Goal: Transaction & Acquisition: Purchase product/service

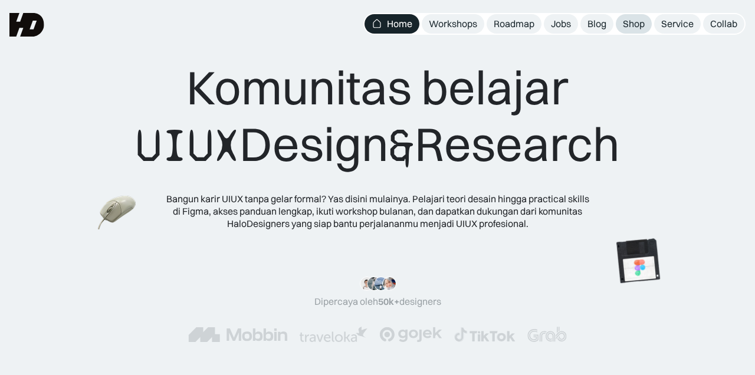
click at [644, 30] on link "Shop" at bounding box center [634, 23] width 36 height 19
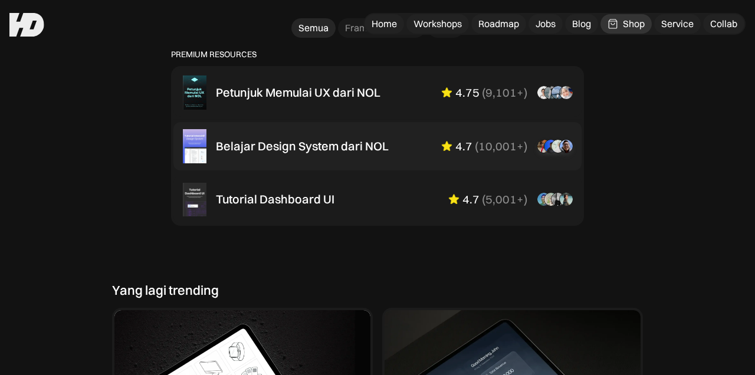
scroll to position [790, 0]
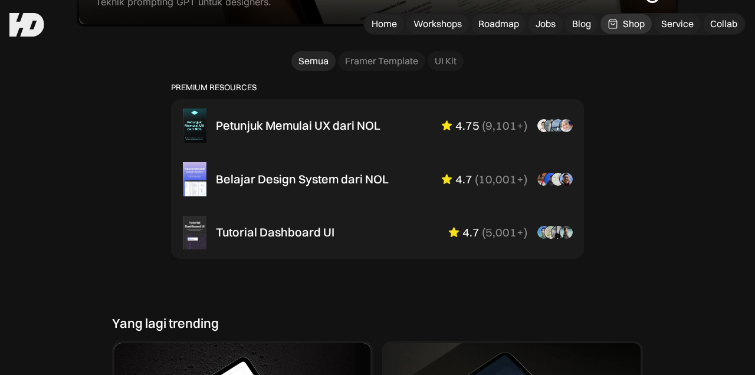
click at [444, 67] on div "UI Kit" at bounding box center [446, 61] width 22 height 12
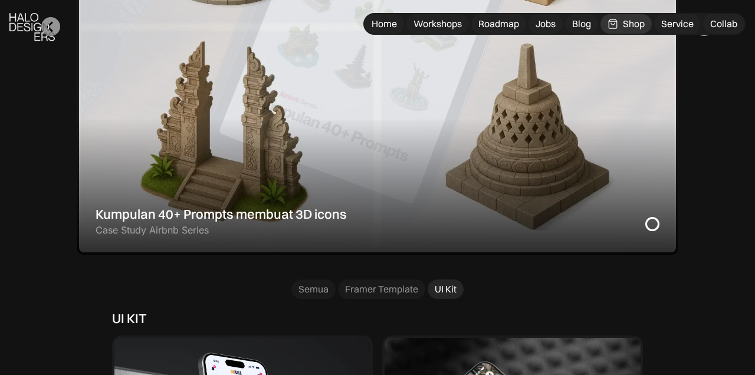
scroll to position [613, 0]
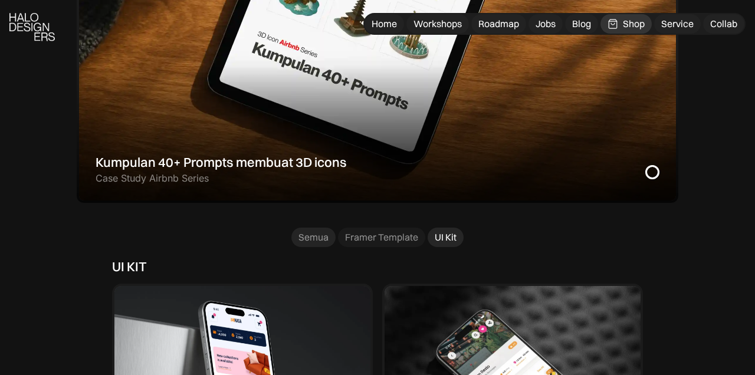
click at [300, 244] on div "Semua" at bounding box center [314, 237] width 30 height 12
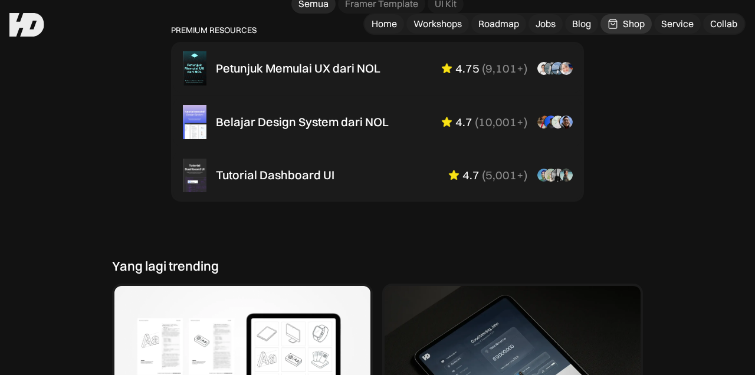
scroll to position [815, 0]
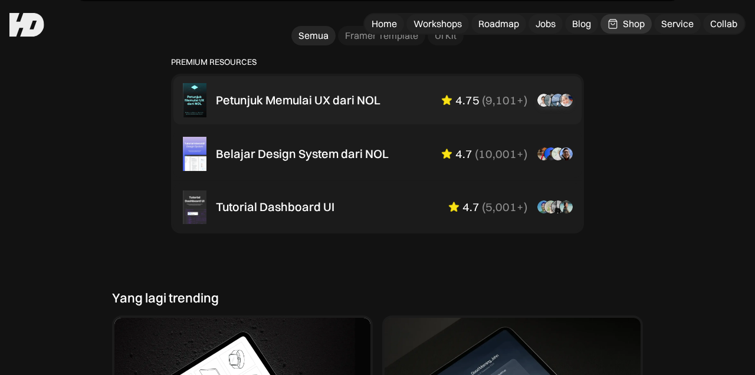
click at [322, 117] on div "Petunjuk Memulai UX dari NOL 4.75 ( 9,101+ ) “Overall mini book nya sudah lengk…" at bounding box center [378, 100] width 390 height 34
